Goal: Find specific page/section: Find specific page/section

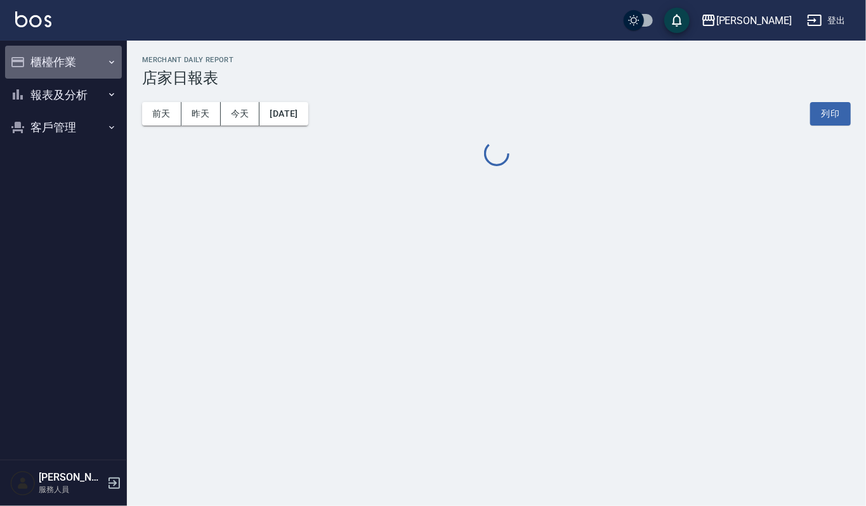
click at [56, 65] on button "櫃檯作業" at bounding box center [63, 62] width 117 height 33
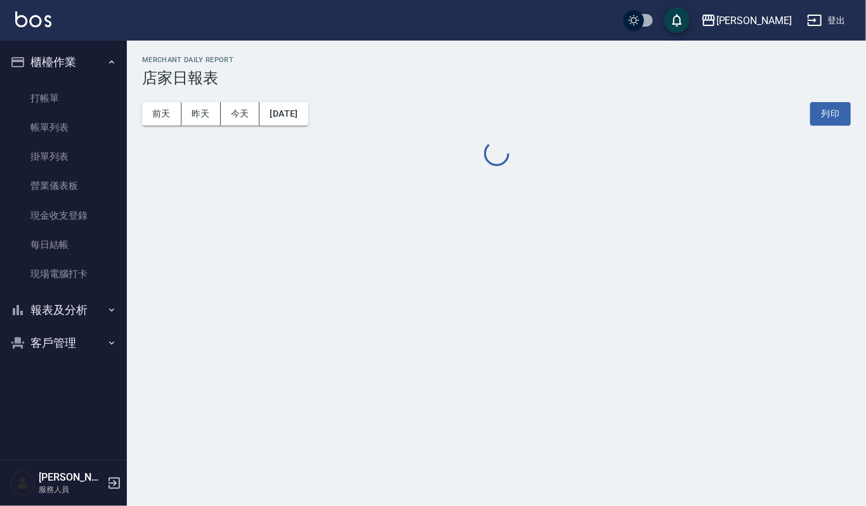
click at [79, 345] on button "客戶管理" at bounding box center [63, 343] width 117 height 33
click at [76, 366] on link "客戶列表" at bounding box center [63, 378] width 117 height 29
